Goal: Find specific page/section: Find specific page/section

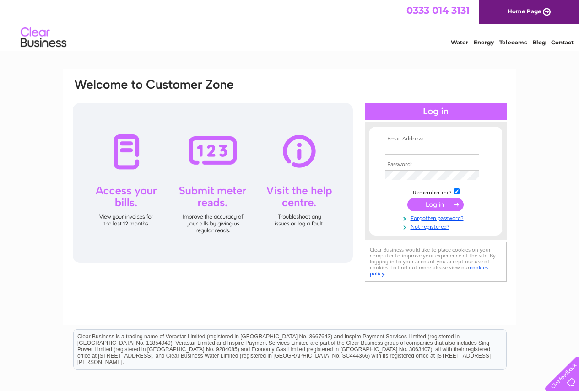
type input "office@westhillgolfclub.co.uk"
click at [443, 110] on div at bounding box center [436, 111] width 142 height 17
click at [428, 204] on input "submit" at bounding box center [436, 204] width 56 height 13
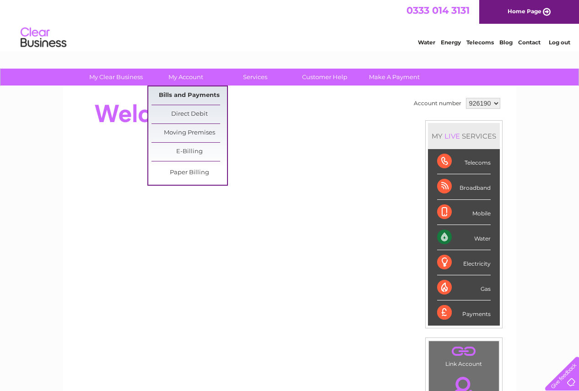
click at [177, 97] on link "Bills and Payments" at bounding box center [190, 96] width 76 height 18
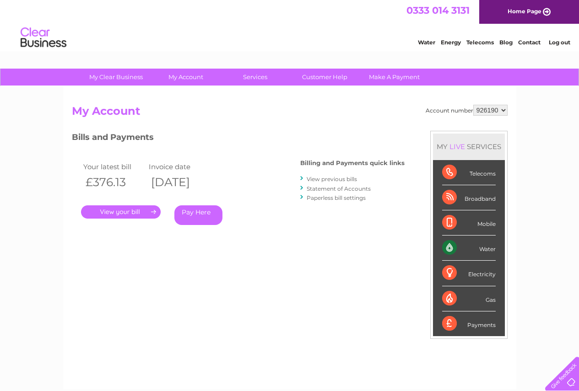
click at [124, 210] on link "." at bounding box center [121, 212] width 80 height 13
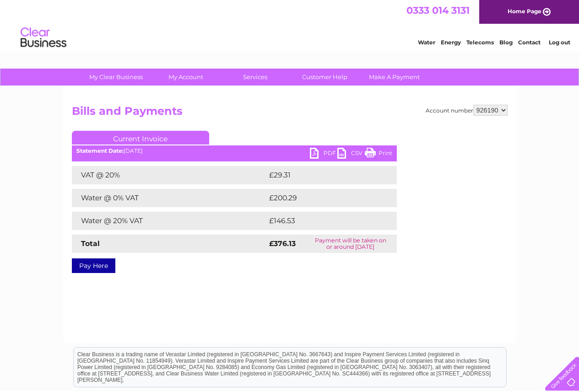
click at [315, 156] on link "PDF" at bounding box center [323, 154] width 27 height 13
